Goal: Information Seeking & Learning: Learn about a topic

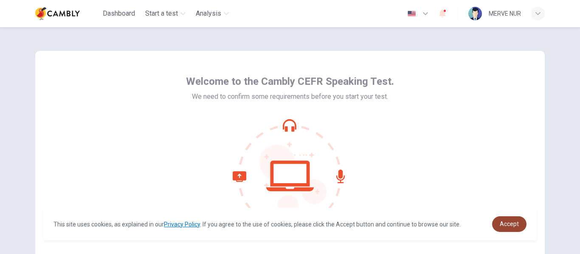
click at [512, 228] on span "Accept" at bounding box center [509, 224] width 19 height 7
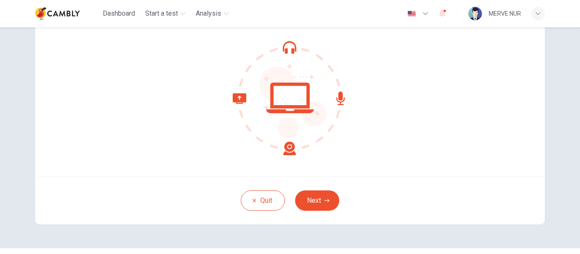
scroll to position [79, 0]
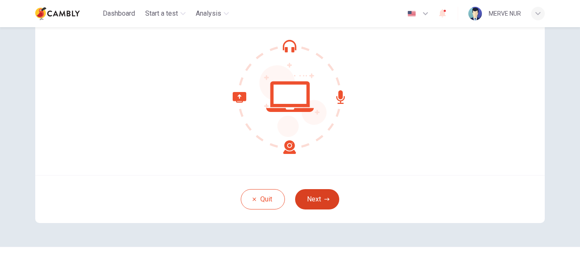
click at [306, 193] on button "Next" at bounding box center [317, 199] width 44 height 20
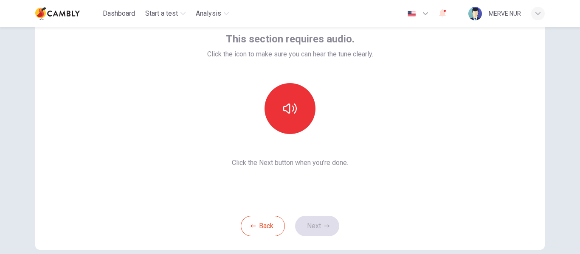
scroll to position [49, 0]
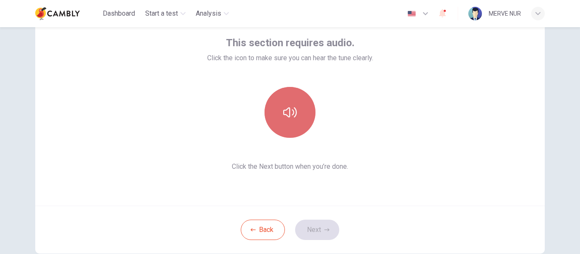
click at [268, 106] on button "button" at bounding box center [290, 112] width 51 height 51
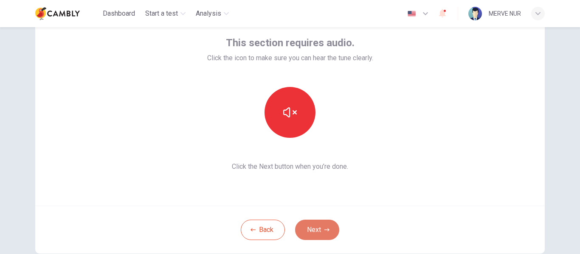
click at [319, 228] on button "Next" at bounding box center [317, 230] width 44 height 20
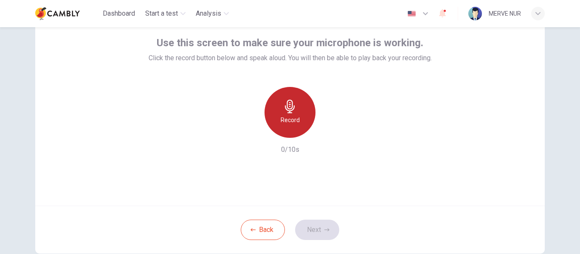
click at [303, 132] on div "Record" at bounding box center [290, 112] width 51 height 51
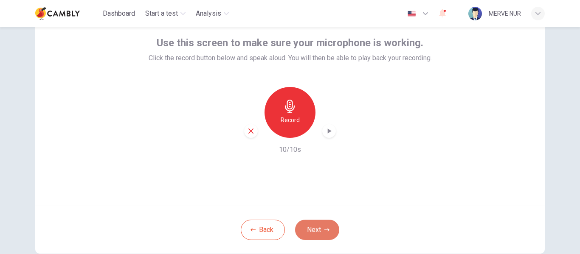
click at [323, 235] on button "Next" at bounding box center [317, 230] width 44 height 20
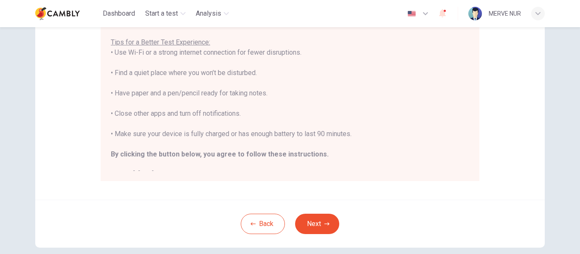
scroll to position [180, 0]
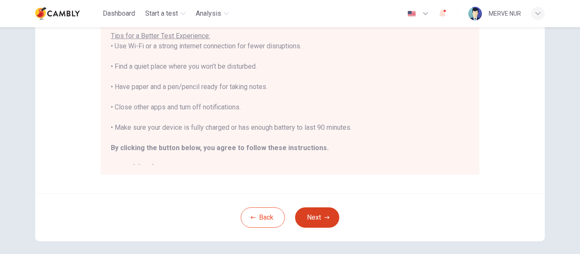
click at [319, 212] on button "Next" at bounding box center [317, 218] width 44 height 20
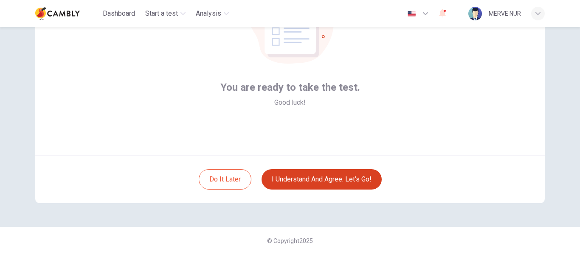
scroll to position [99, 0]
click at [327, 177] on button "I understand and agree. Let’s go!" at bounding box center [322, 180] width 120 height 20
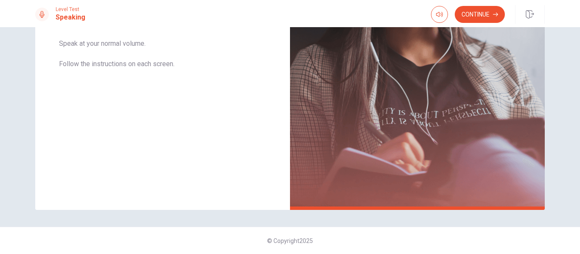
scroll to position [204, 0]
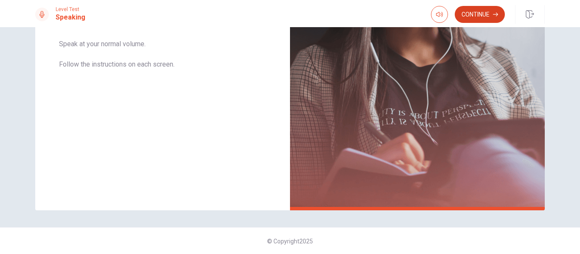
click at [475, 19] on button "Continue" at bounding box center [480, 14] width 50 height 17
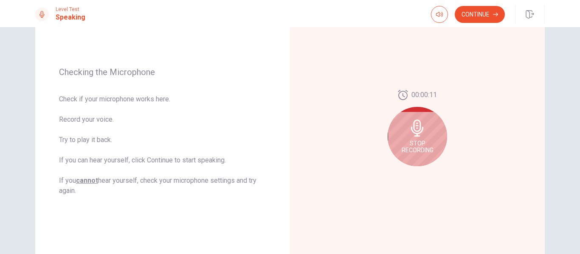
scroll to position [96, 0]
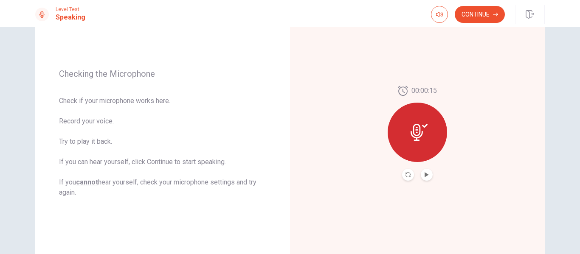
click at [425, 146] on div at bounding box center [417, 132] width 59 height 59
click at [425, 173] on icon "Play Audio" at bounding box center [427, 174] width 4 height 5
click at [484, 18] on button "Continue" at bounding box center [480, 14] width 50 height 17
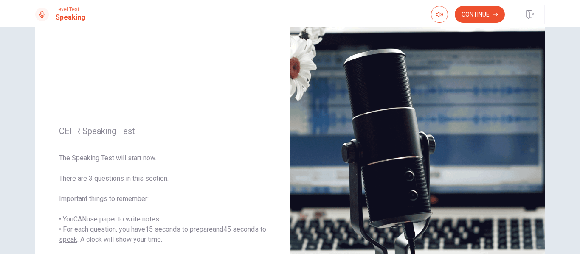
scroll to position [49, 0]
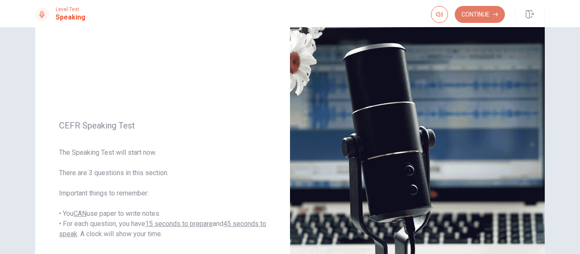
click at [470, 13] on button "Continue" at bounding box center [480, 14] width 50 height 17
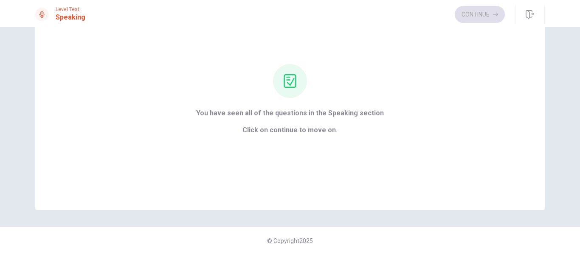
scroll to position [55, 0]
click at [469, 18] on button "Continue" at bounding box center [480, 14] width 50 height 17
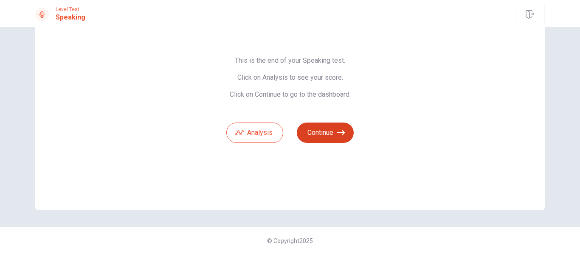
click at [337, 133] on icon "button" at bounding box center [341, 133] width 8 height 8
